Goal: Task Accomplishment & Management: Manage account settings

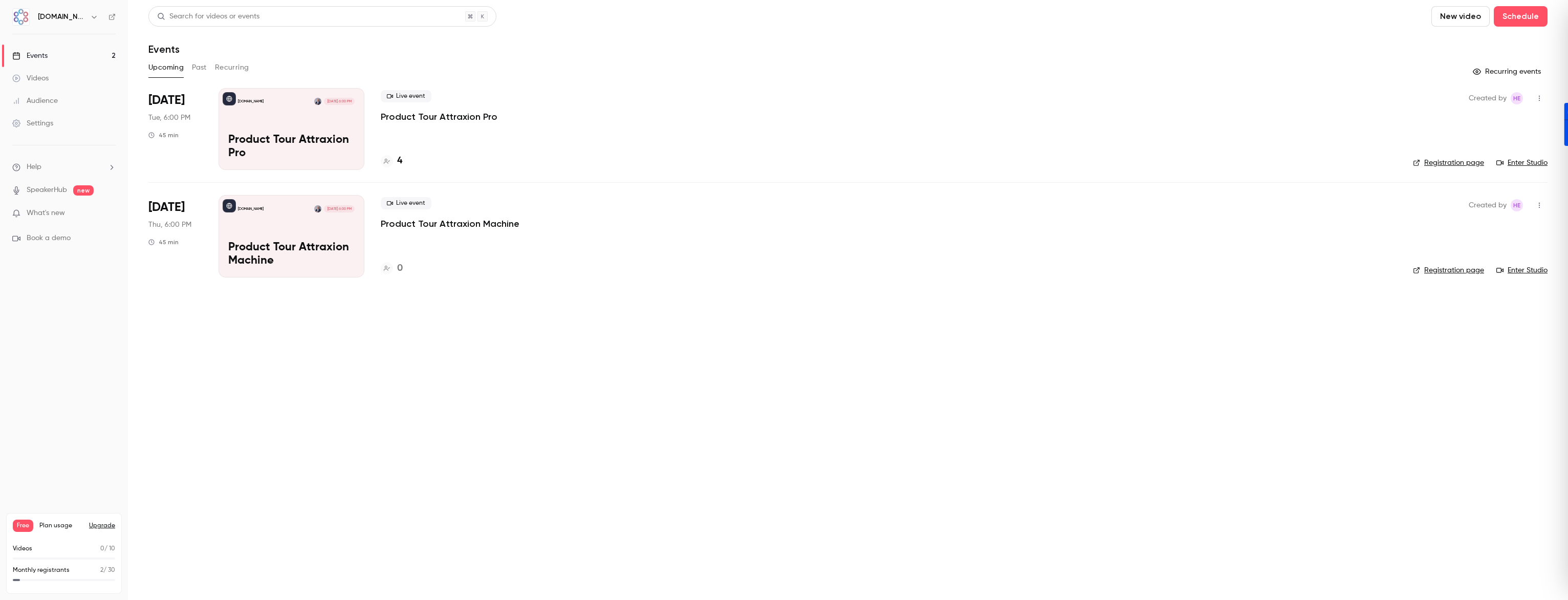
click at [323, 141] on p "Product Tour Attraxion Pro" at bounding box center [292, 147] width 127 height 27
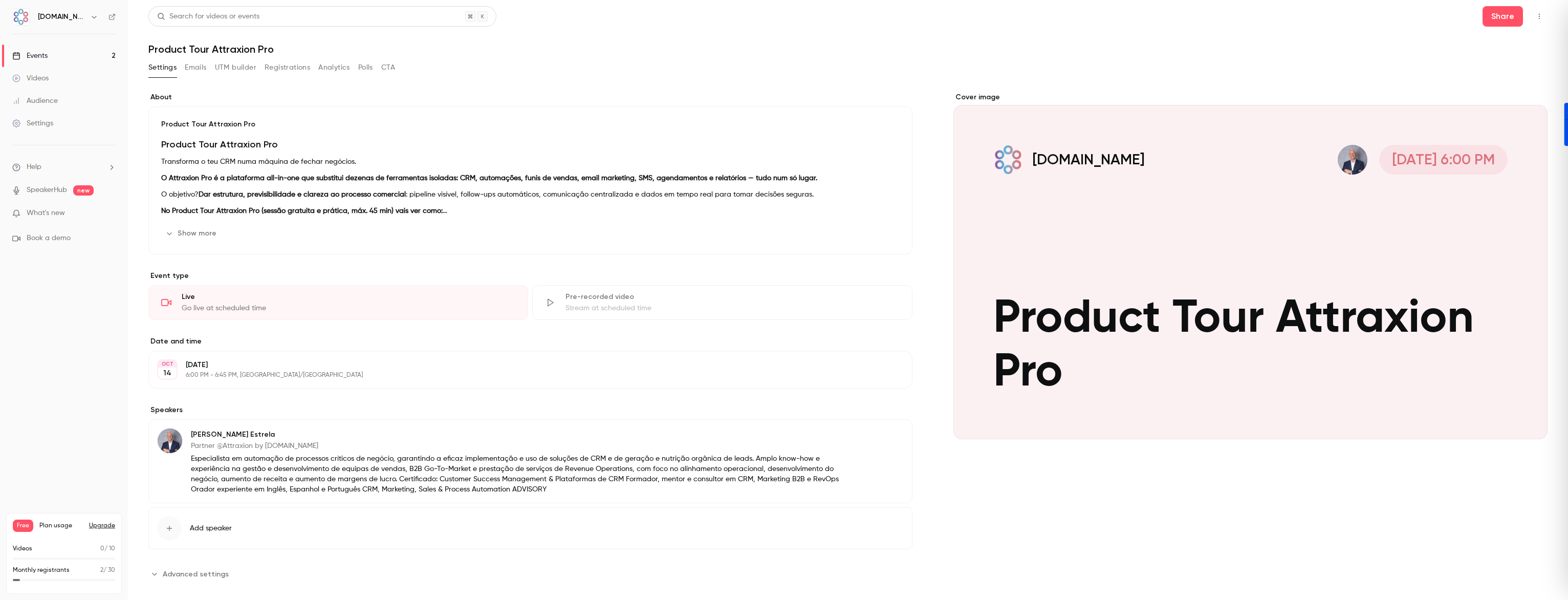
click at [222, 67] on button "UTM builder" at bounding box center [236, 68] width 41 height 16
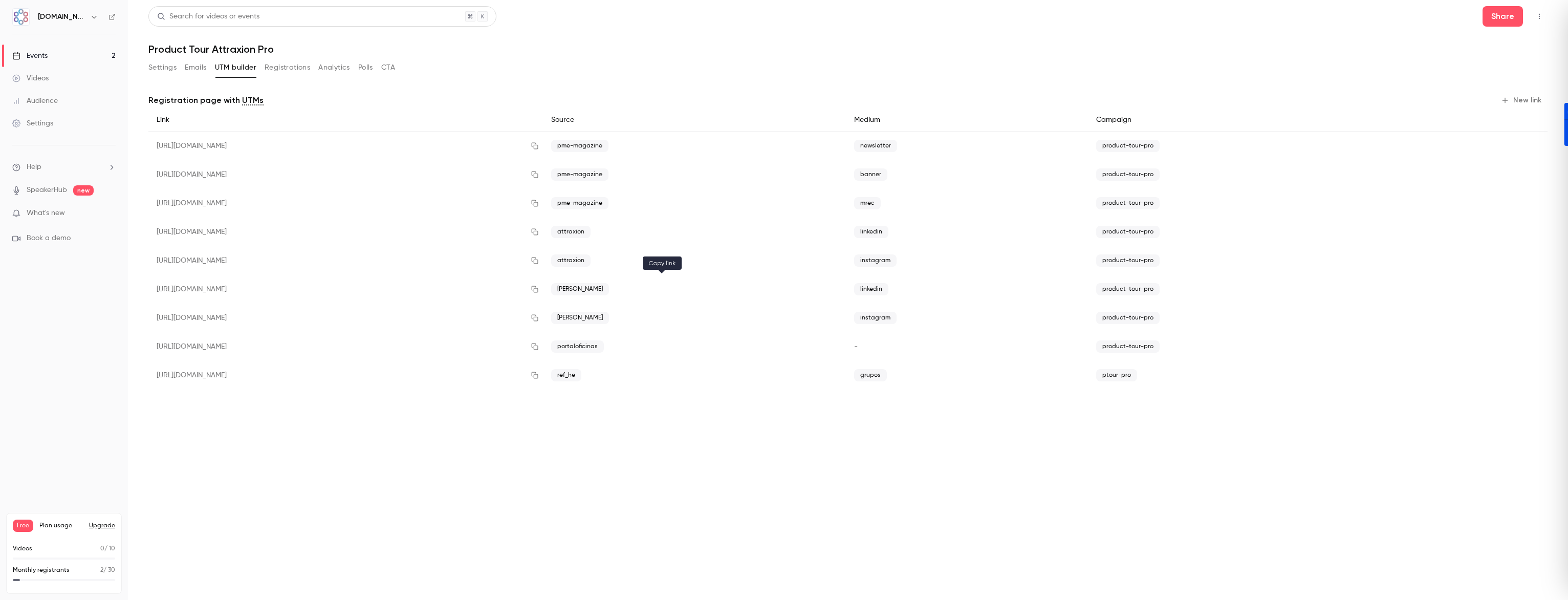
click at [539, 290] on icon "button" at bounding box center [534, 289] width 8 height 7
click at [40, 53] on div "Events" at bounding box center [30, 55] width 35 height 10
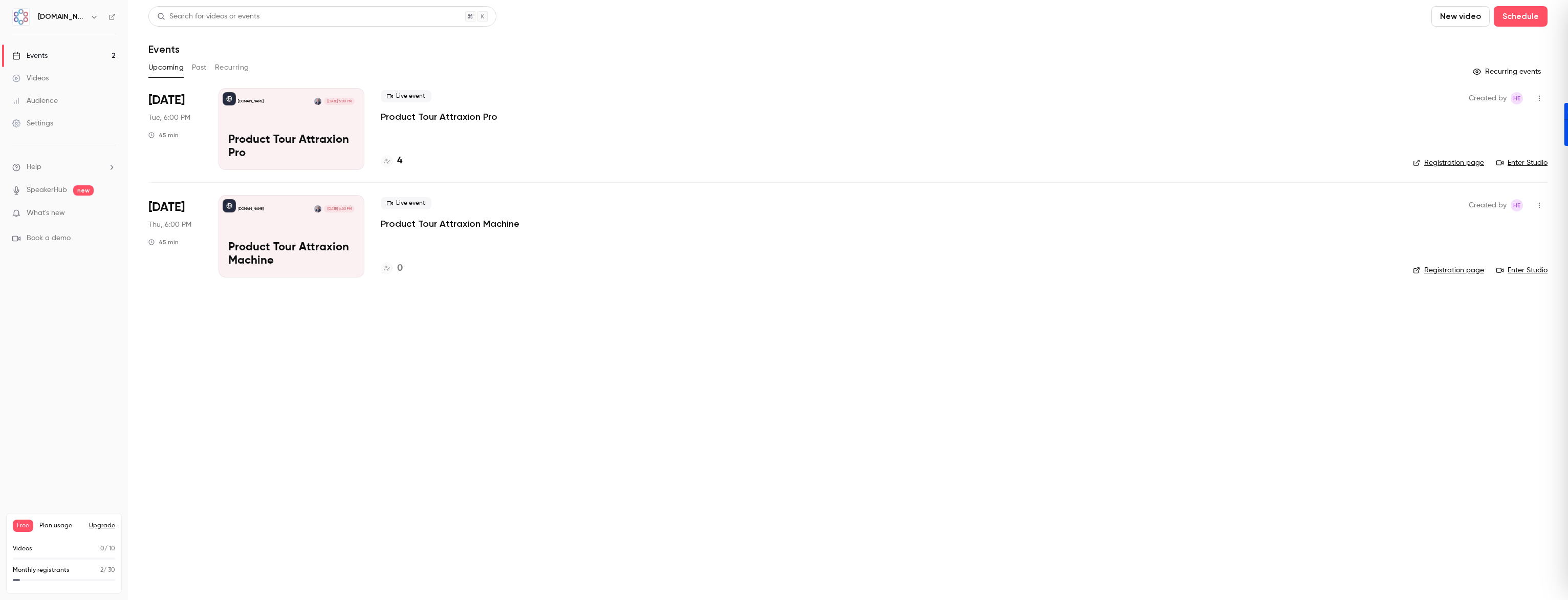
click at [317, 222] on div "[DOMAIN_NAME] [DATE] 6:00 PM Product Tour Attraxion Machine" at bounding box center [292, 236] width 146 height 82
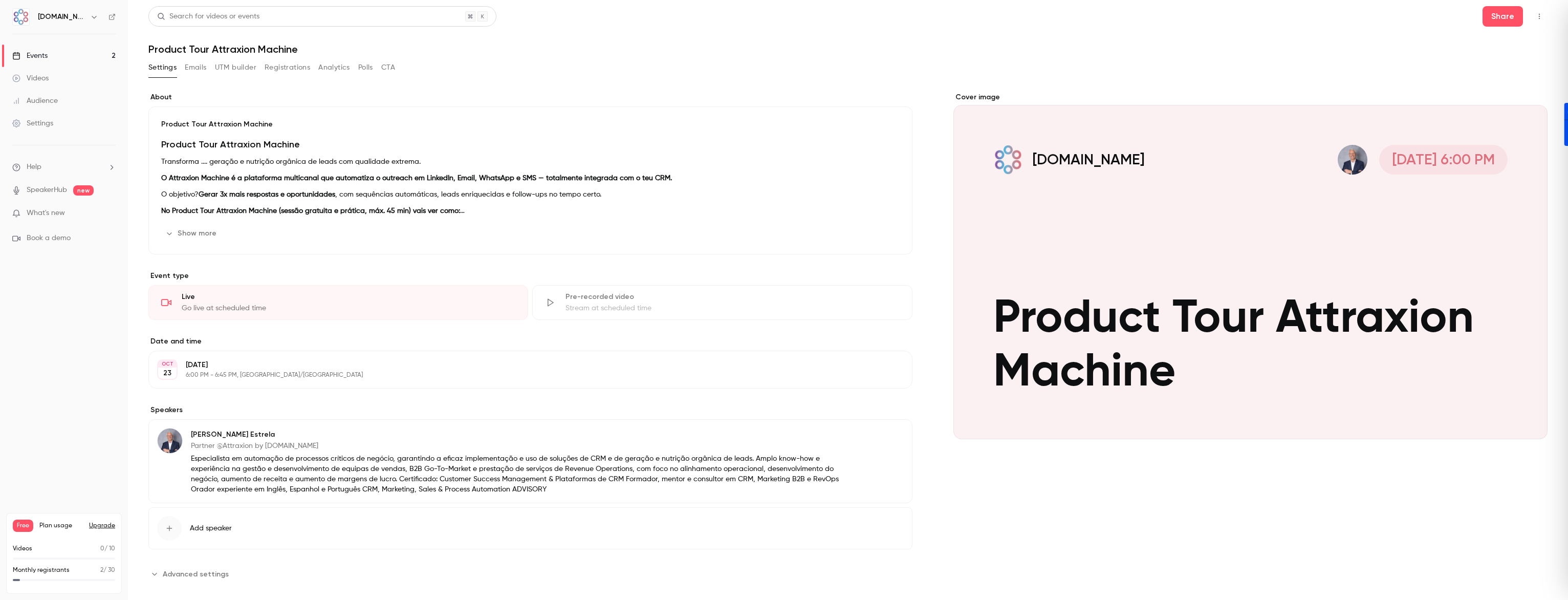
click at [235, 69] on button "UTM builder" at bounding box center [236, 68] width 41 height 16
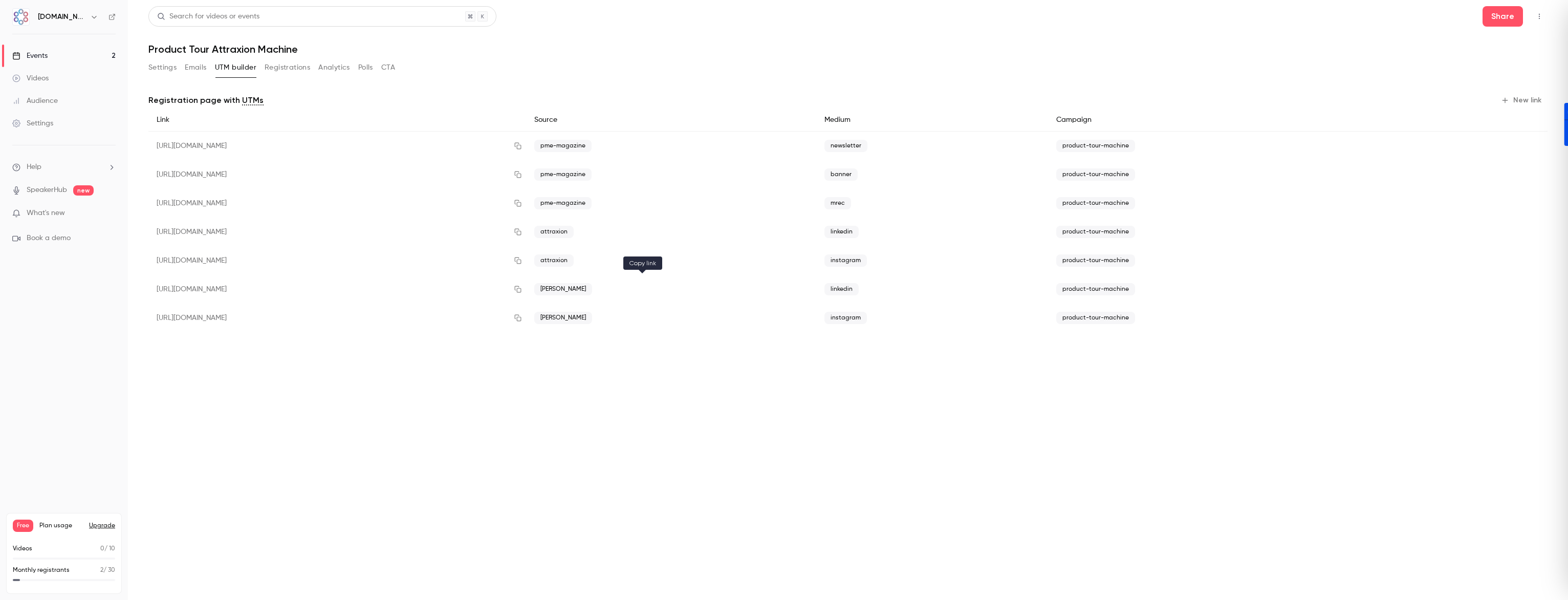
click at [522, 291] on icon "button" at bounding box center [518, 289] width 7 height 7
click at [522, 287] on icon "button" at bounding box center [517, 289] width 8 height 7
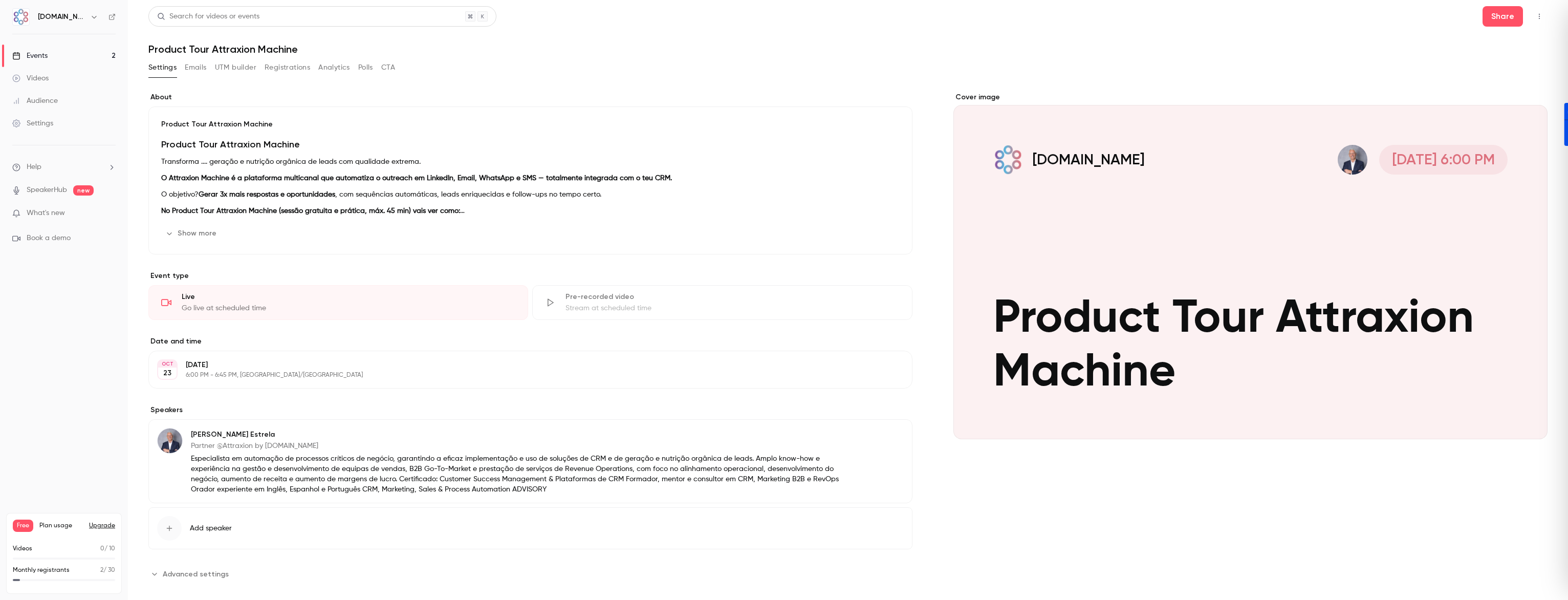
click at [247, 375] on p "6:00 PM - 6:45 PM, [GEOGRAPHIC_DATA]/[GEOGRAPHIC_DATA]" at bounding box center [522, 375] width 673 height 8
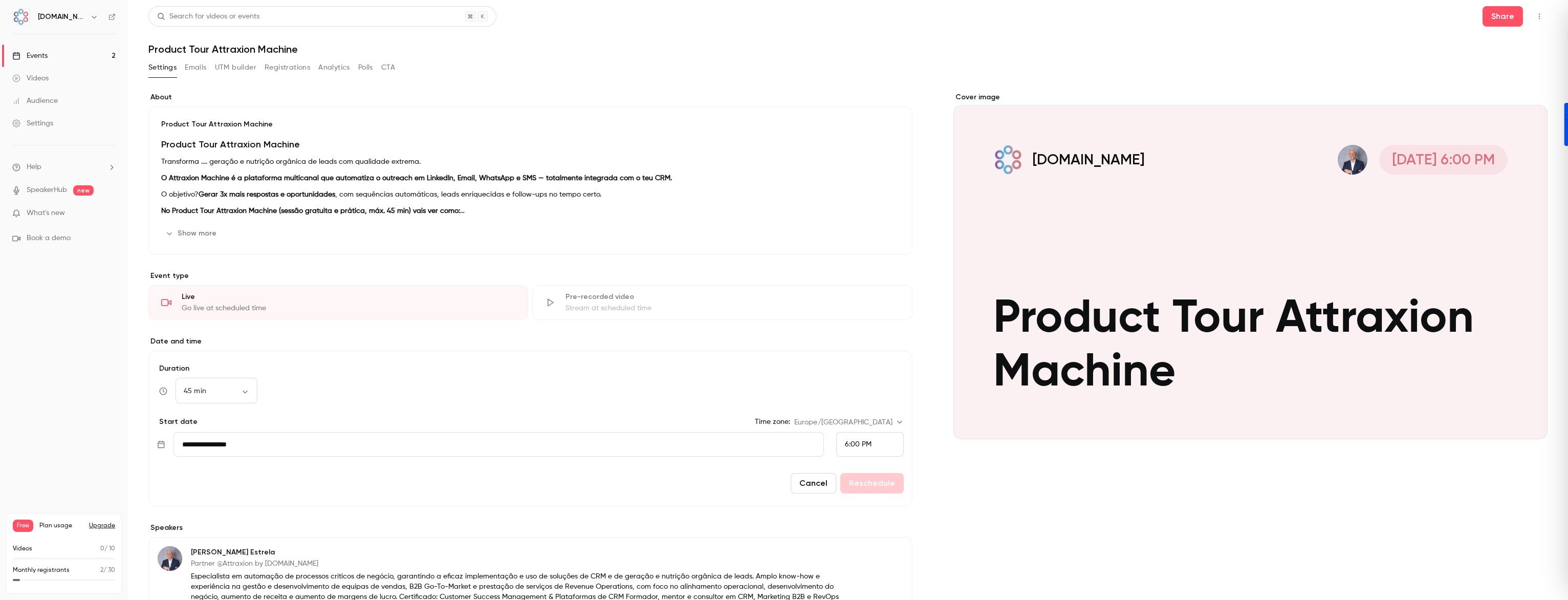
click at [260, 442] on input "**********" at bounding box center [499, 445] width 651 height 24
click at [243, 359] on button "22" at bounding box center [241, 356] width 18 height 18
type input "**********"
click at [865, 487] on button "Reschedule" at bounding box center [872, 484] width 63 height 21
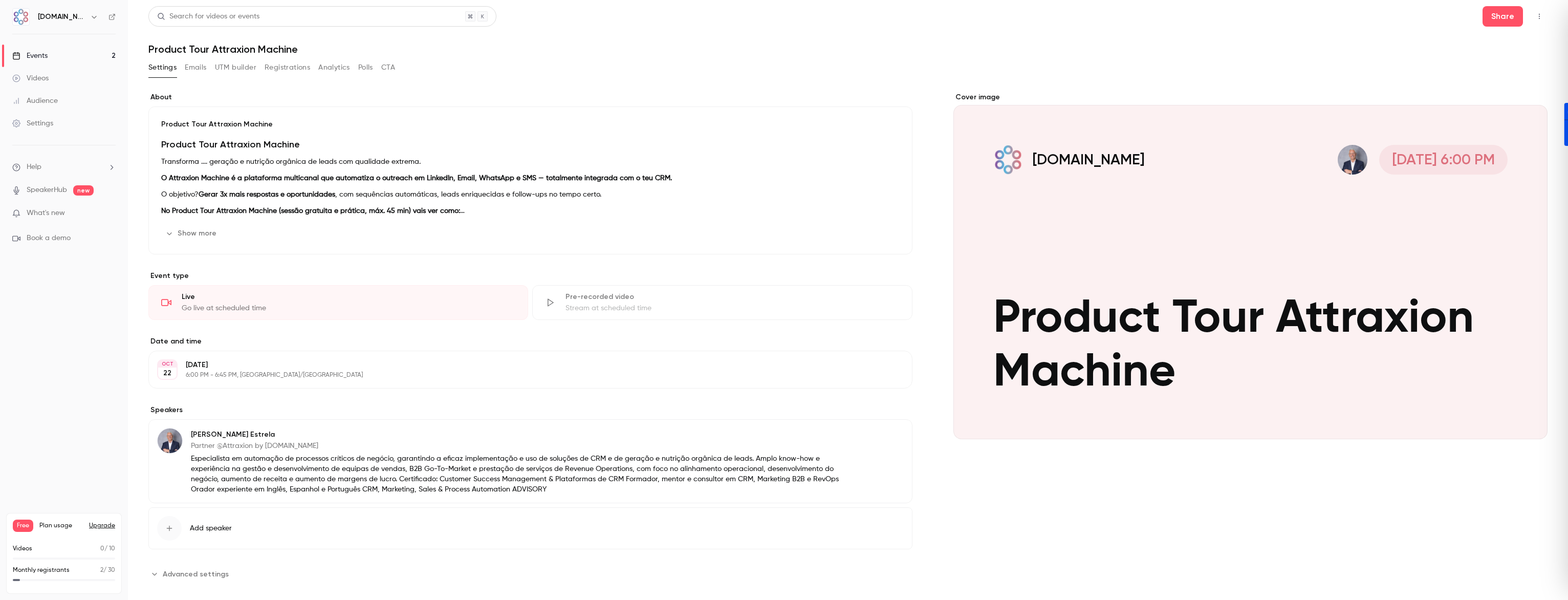
click at [55, 54] on link "Events 2" at bounding box center [64, 55] width 128 height 23
